Goal: Book appointment/travel/reservation

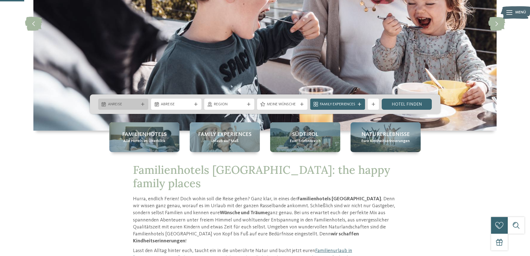
click at [126, 105] on span "Anreise" at bounding box center [123, 105] width 31 height 6
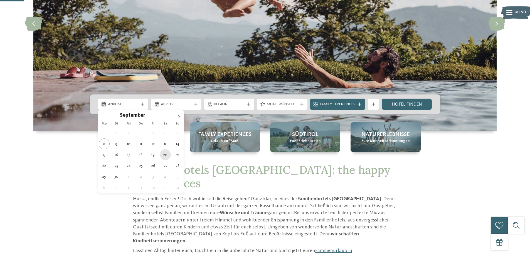
type div "[DATE]"
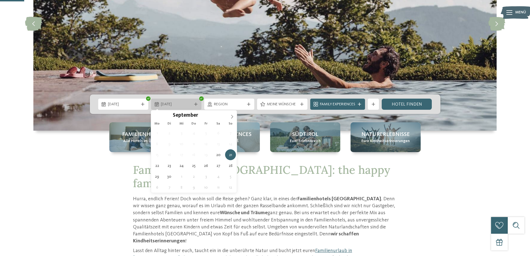
click at [181, 102] on span "[DATE]" at bounding box center [176, 105] width 31 height 6
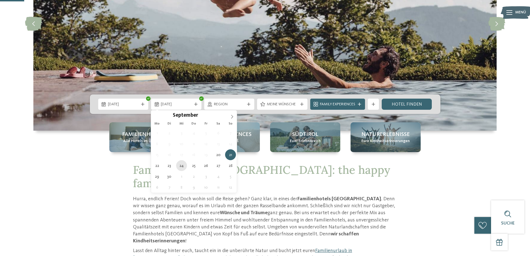
type div "[DATE]"
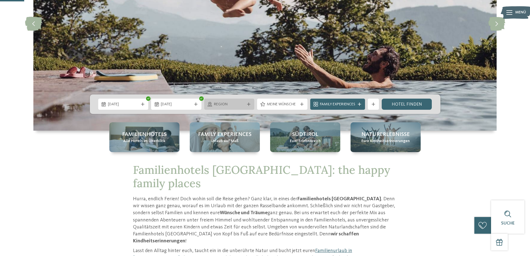
click at [213, 104] on div "Region" at bounding box center [230, 104] width 34 height 6
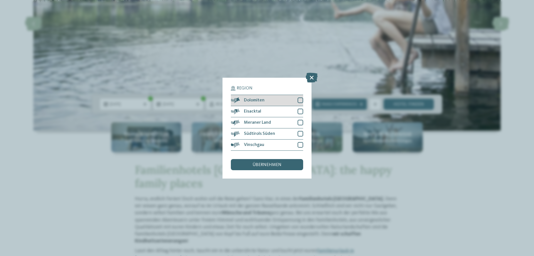
click at [301, 101] on div at bounding box center [301, 100] width 6 height 6
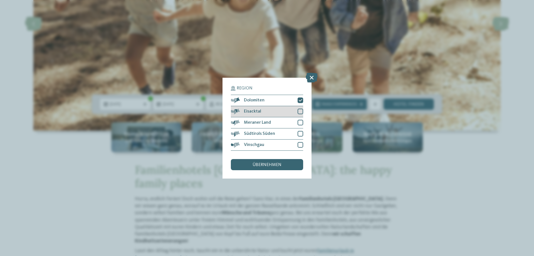
click at [300, 111] on div at bounding box center [301, 111] width 6 height 6
click at [301, 122] on div at bounding box center [301, 123] width 6 height 6
click at [301, 132] on div at bounding box center [301, 134] width 6 height 6
click at [286, 169] on div "übernehmen" at bounding box center [267, 164] width 72 height 11
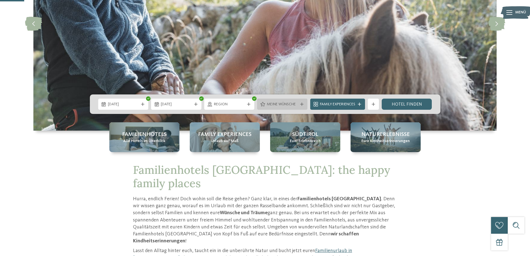
click at [283, 103] on span "Meine Wünsche" at bounding box center [282, 105] width 31 height 6
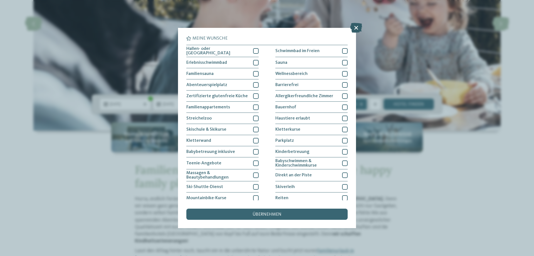
click at [357, 28] on icon at bounding box center [356, 28] width 12 height 10
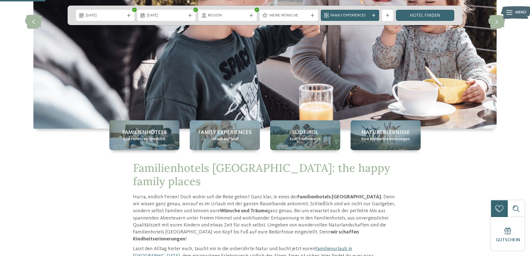
scroll to position [83, 0]
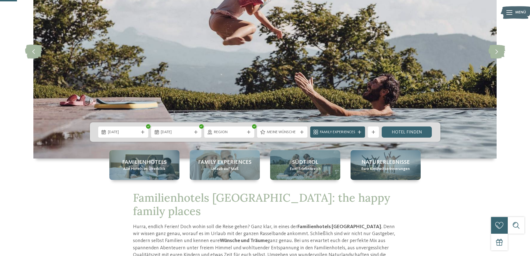
click at [354, 133] on span "Family Experiences" at bounding box center [337, 132] width 35 height 6
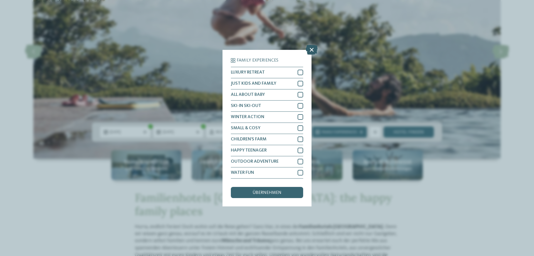
click at [311, 50] on icon at bounding box center [312, 50] width 12 height 10
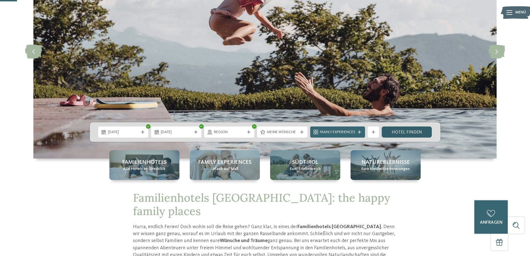
click at [407, 133] on link "Hotel finden" at bounding box center [407, 131] width 50 height 11
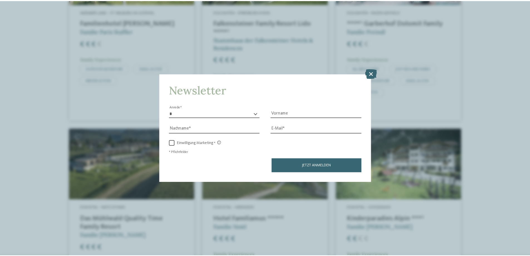
scroll to position [822, 0]
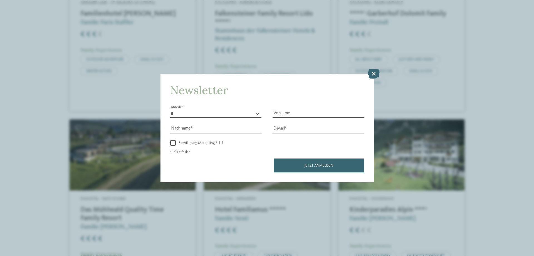
click at [374, 73] on icon at bounding box center [374, 74] width 12 height 10
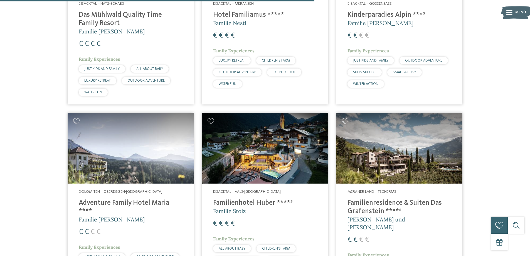
scroll to position [1045, 0]
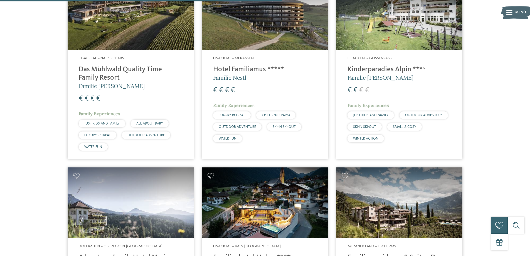
scroll to position [767, 0]
